Goal: Task Accomplishment & Management: Use online tool/utility

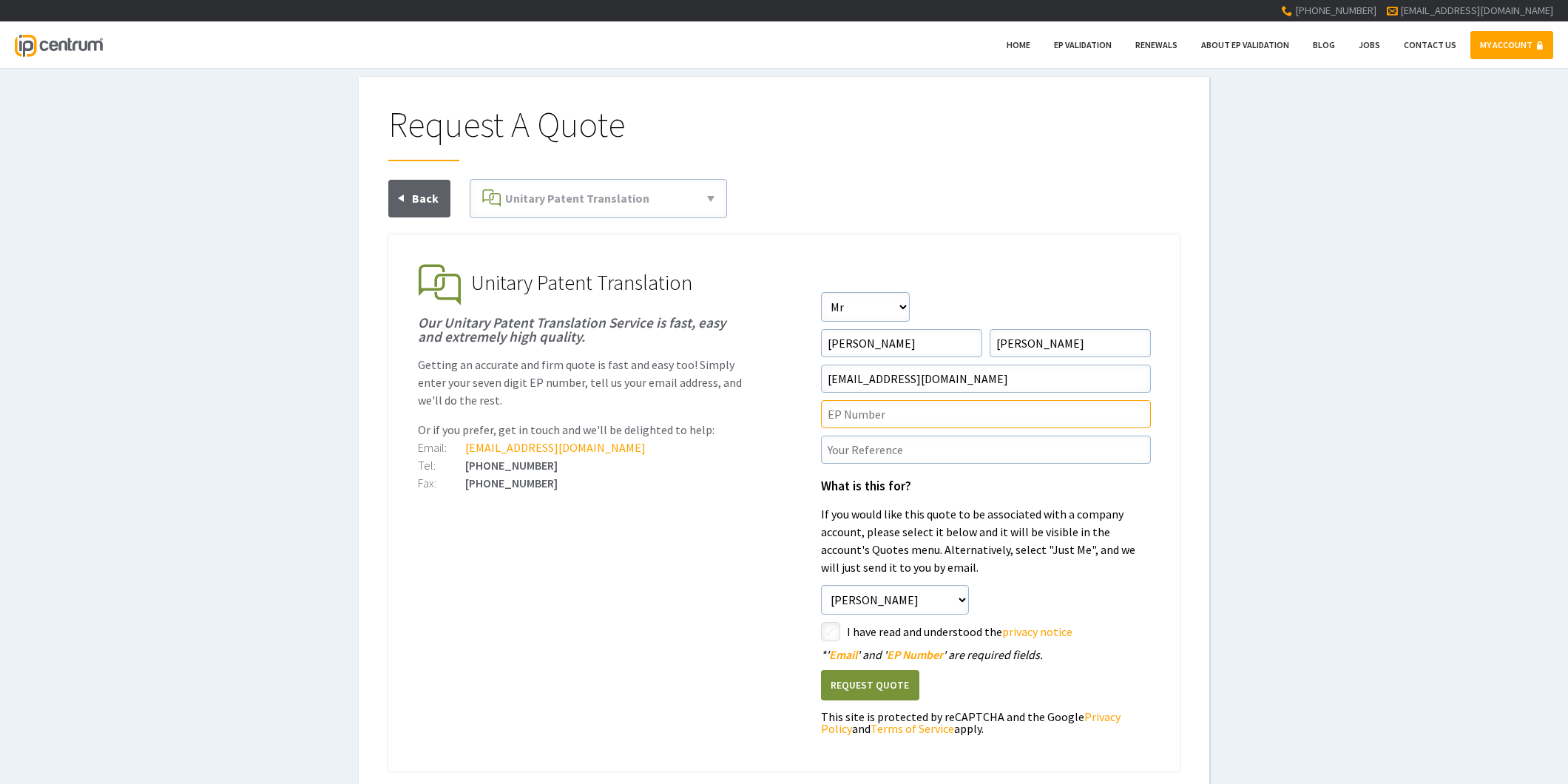
click at [834, 418] on input"] "text" at bounding box center [986, 413] width 330 height 28
paste input"] "4173775"
type input"] "EP4173775"
click at [837, 453] on input"] "text" at bounding box center [986, 449] width 330 height 28
paste input"] "P44943UP1V"
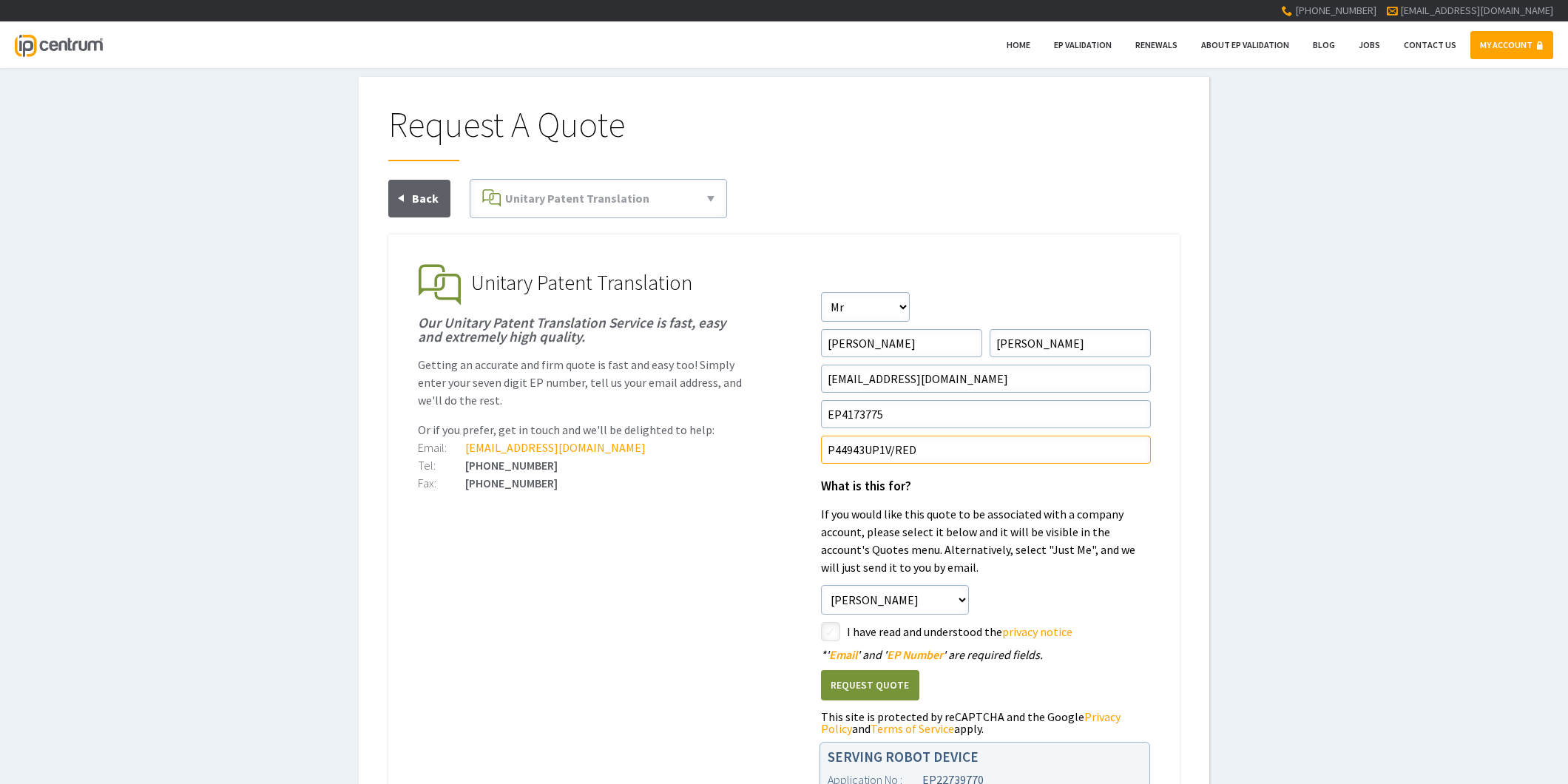
type input"] "P44943UP1V/RED"
click at [831, 632] on input"] "checkbox" at bounding box center [833, 633] width 18 height 18
checkbox input"] "true"
click at [842, 682] on button "Request Quote" at bounding box center [870, 685] width 98 height 30
